Goal: Task Accomplishment & Management: Manage account settings

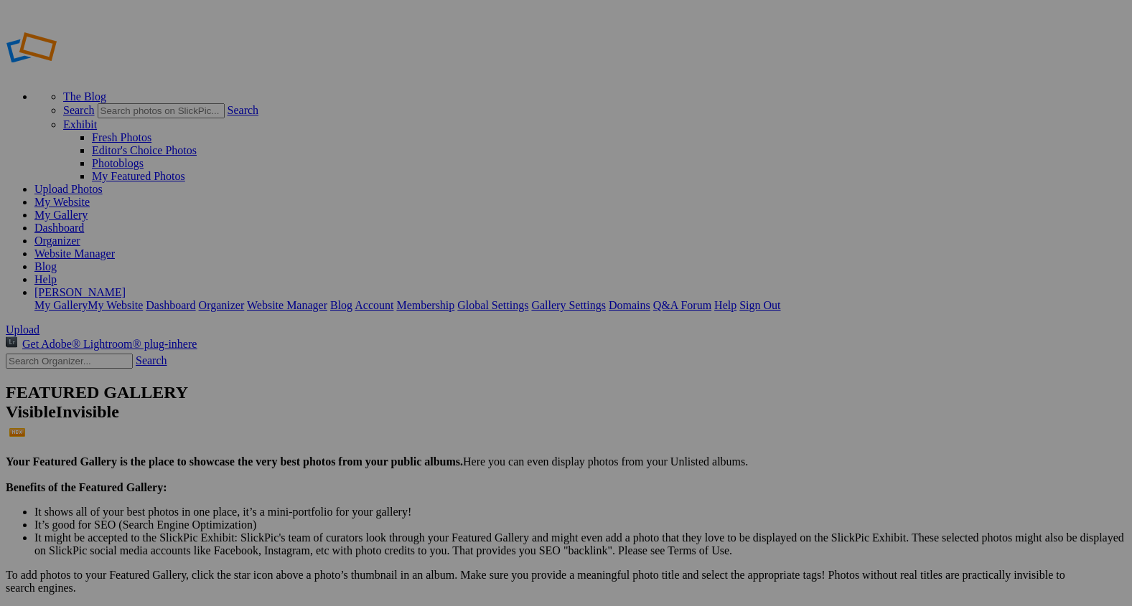
click at [39, 324] on span "Upload" at bounding box center [23, 330] width 34 height 12
click at [80, 235] on link "Organizer" at bounding box center [57, 241] width 46 height 12
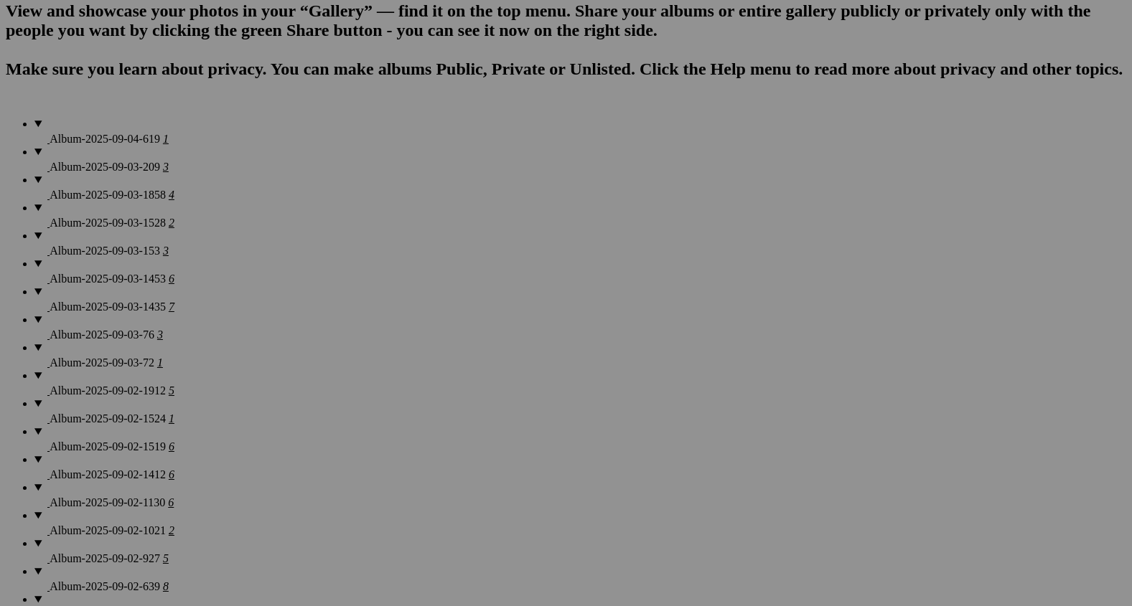
scroll to position [1022, 0]
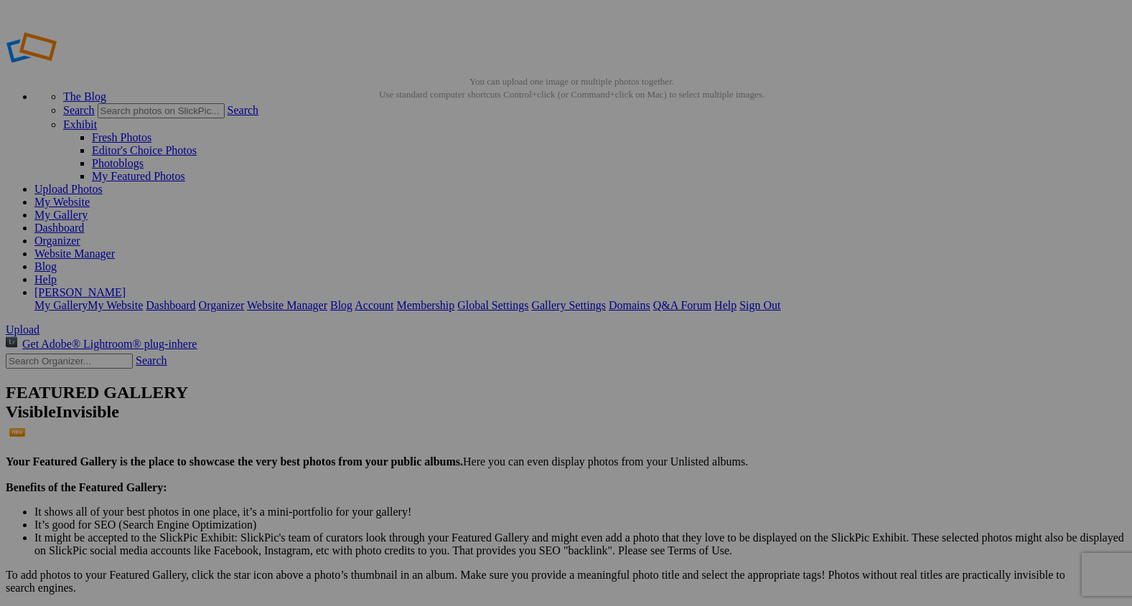
click at [115, 248] on link "Website Manager" at bounding box center [74, 254] width 80 height 12
click at [39, 324] on span "Upload" at bounding box center [23, 330] width 34 height 12
drag, startPoint x: 73, startPoint y: 176, endPoint x: 77, endPoint y: 138, distance: 37.5
click at [39, 324] on span "Upload" at bounding box center [23, 330] width 34 height 12
